Goal: Information Seeking & Learning: Learn about a topic

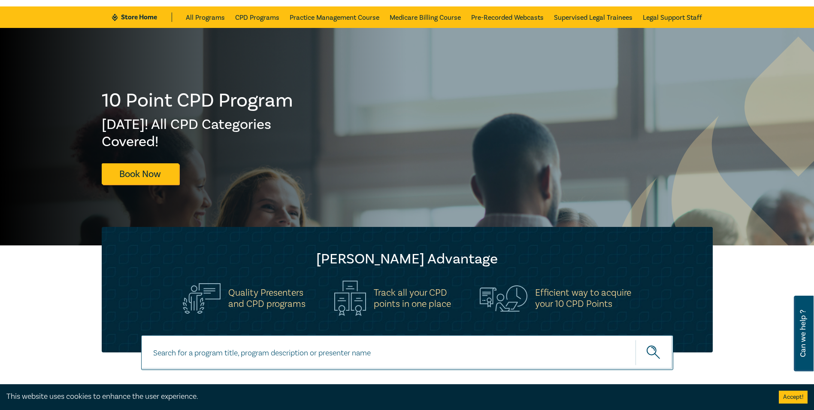
scroll to position [43, 0]
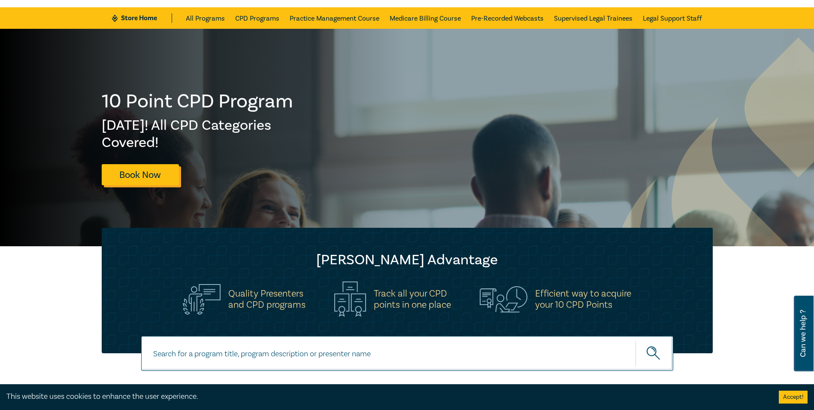
click at [155, 171] on link "Book Now" at bounding box center [140, 174] width 77 height 21
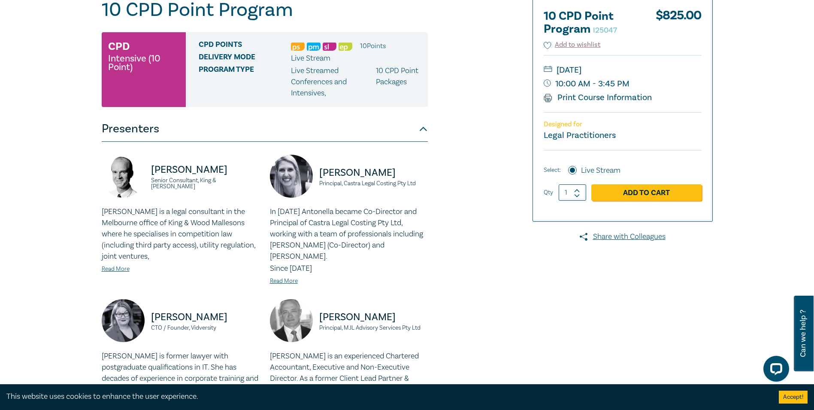
scroll to position [86, 0]
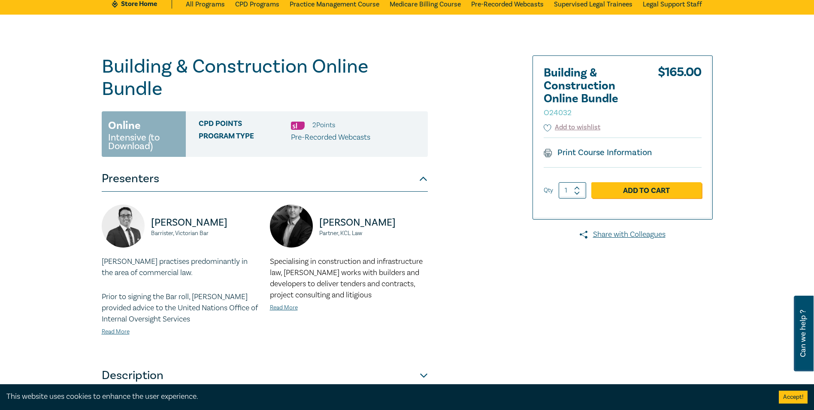
scroll to position [215, 0]
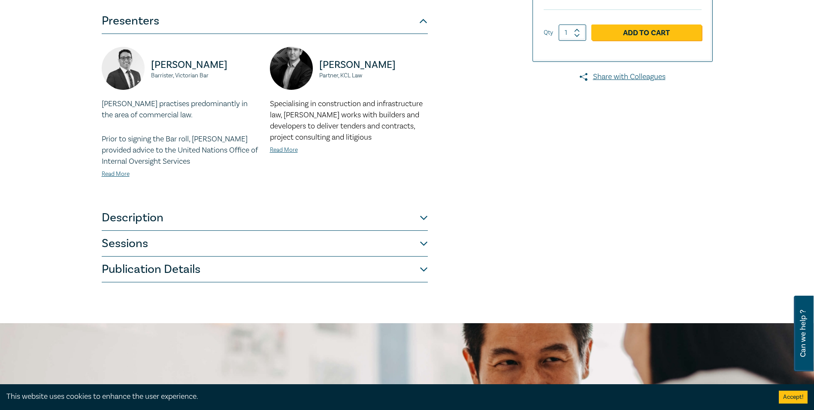
click at [220, 223] on button "Description" at bounding box center [265, 218] width 326 height 26
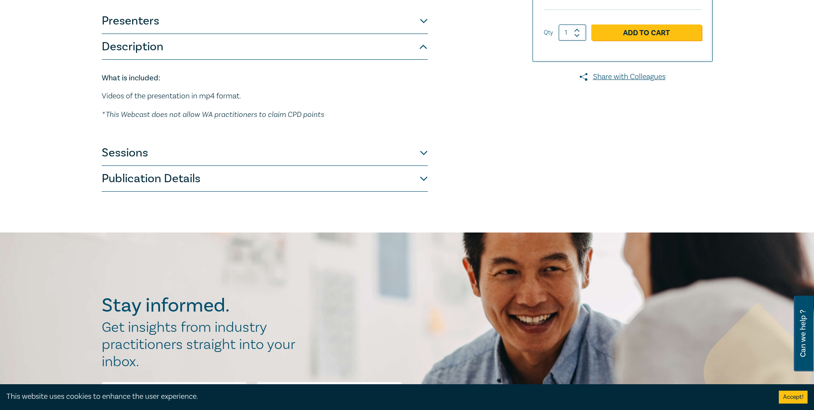
click at [186, 151] on button "Sessions" at bounding box center [265, 153] width 326 height 26
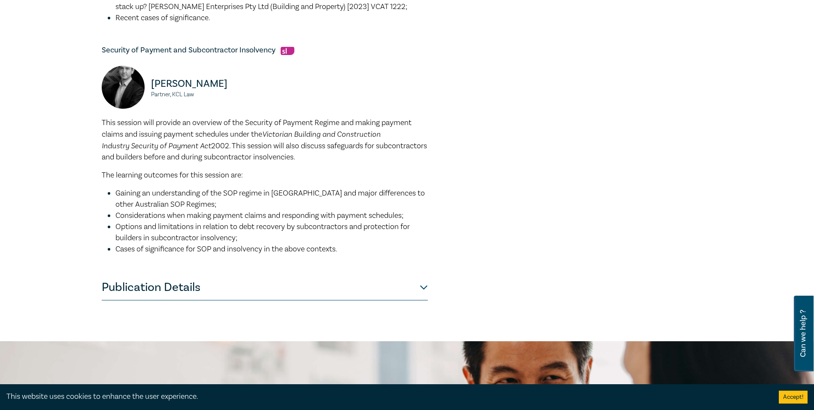
scroll to position [601, 0]
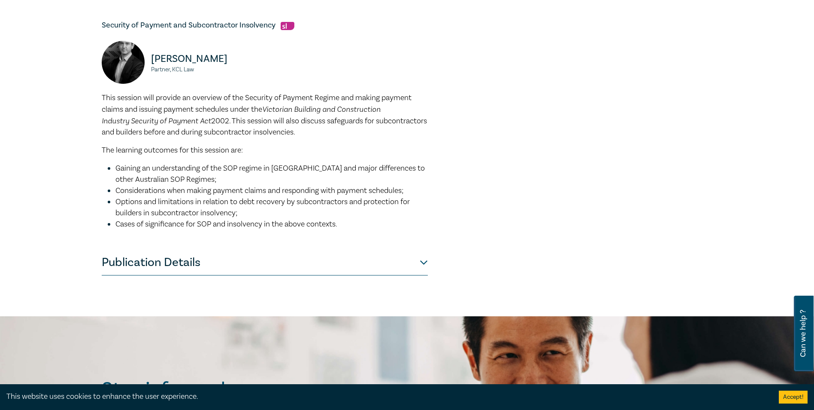
click at [155, 249] on button "Publication Details" at bounding box center [265, 262] width 326 height 26
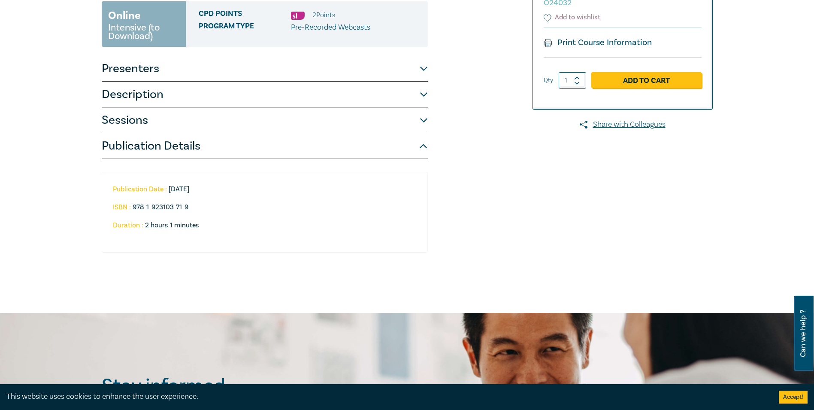
scroll to position [41, 0]
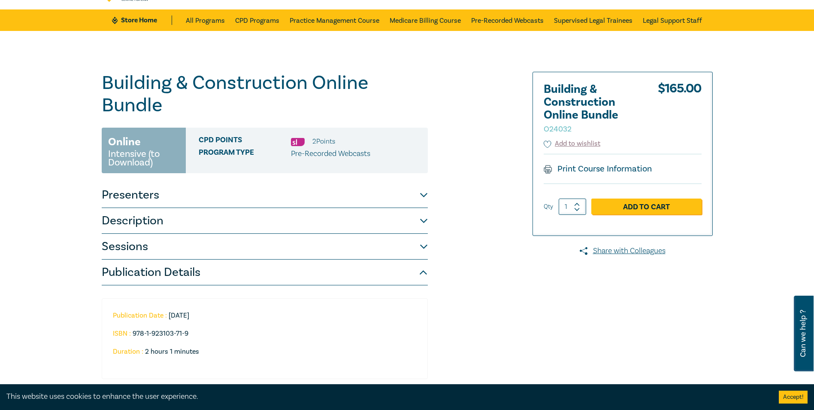
click at [124, 197] on button "Presenters" at bounding box center [265, 195] width 326 height 26
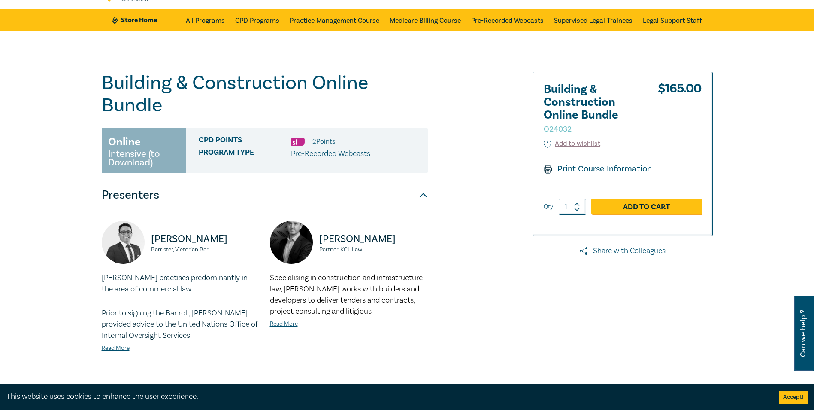
click at [124, 197] on button "Presenters" at bounding box center [265, 195] width 326 height 26
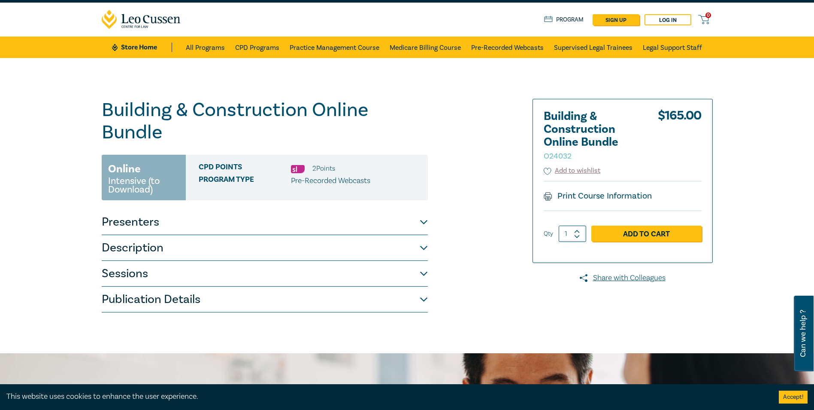
scroll to position [0, 0]
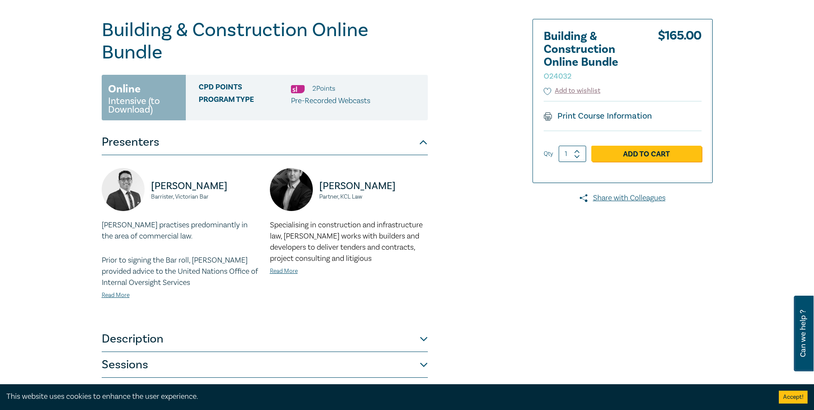
scroll to position [86, 0]
